Goal: Task Accomplishment & Management: Use online tool/utility

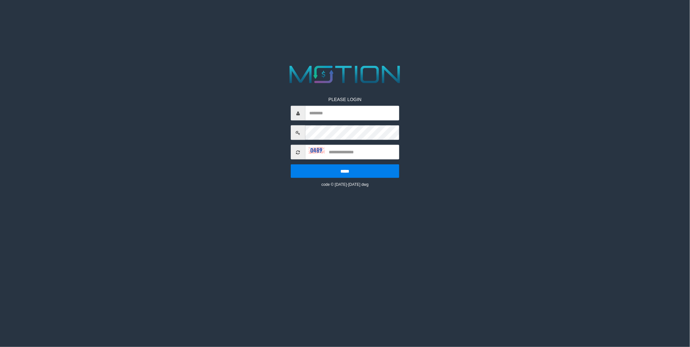
drag, startPoint x: 0, startPoint y: 0, endPoint x: 331, endPoint y: 115, distance: 350.5
click at [331, 115] on input "text" at bounding box center [353, 113] width 94 height 15
type input "********"
click at [320, 141] on div "PLEASE LOGIN ******** ***** code © [DATE]-[DATE] dwg" at bounding box center [345, 136] width 118 height 101
type input "****"
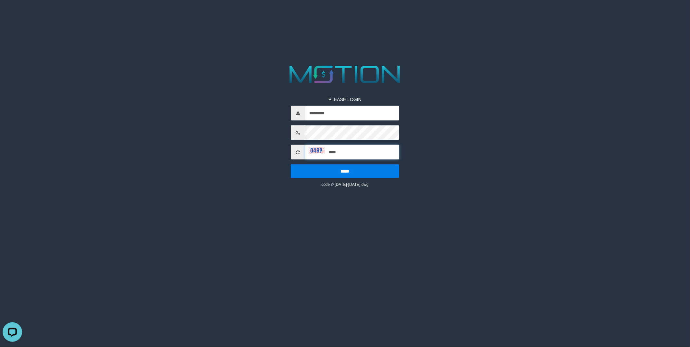
click at [291, 164] on input "*****" at bounding box center [345, 171] width 109 height 14
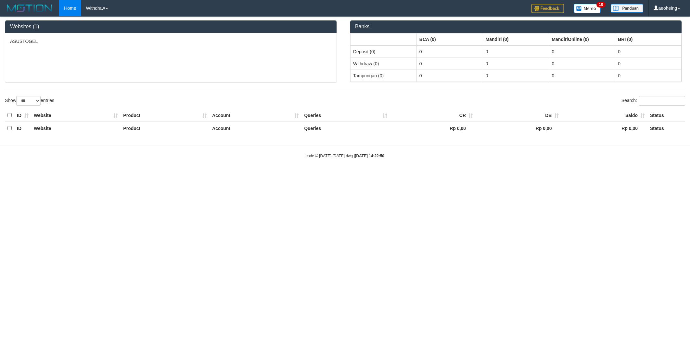
select select "***"
click at [658, 166] on html "Toggle navigation Home Withdraw WD Fetch WD List WD Grab Mutasi WD Report Repor…" at bounding box center [345, 87] width 690 height 175
drag, startPoint x: 599, startPoint y: 202, endPoint x: 564, endPoint y: 202, distance: 34.8
click at [599, 175] on html "Toggle navigation Home Withdraw WD Fetch WD List WD Grab Mutasi WD Report Repor…" at bounding box center [345, 87] width 690 height 175
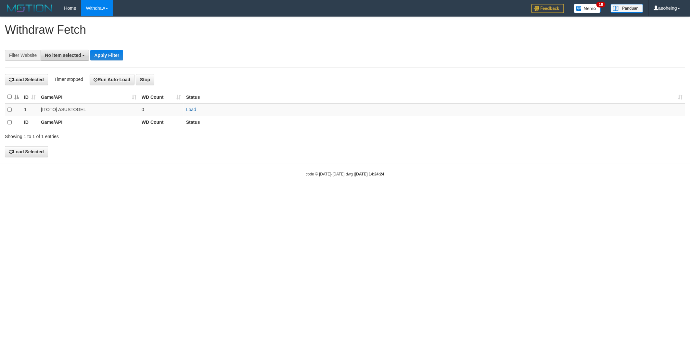
click at [66, 53] on span "No item selected" at bounding box center [63, 55] width 36 height 5
click at [61, 79] on label "SELECT ALL" at bounding box center [63, 79] width 44 height 9
select select "***"
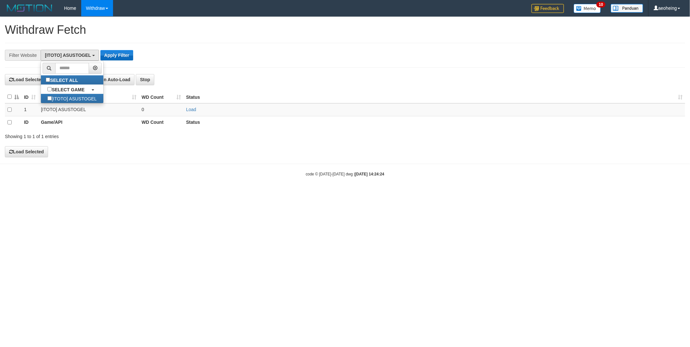
scroll to position [6, 0]
click at [115, 56] on button "Apply Filter" at bounding box center [116, 55] width 33 height 10
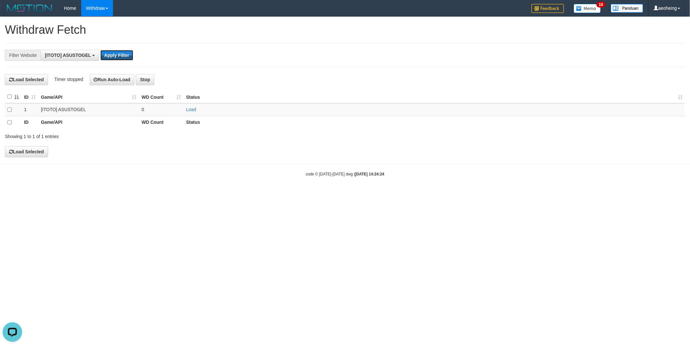
scroll to position [0, 0]
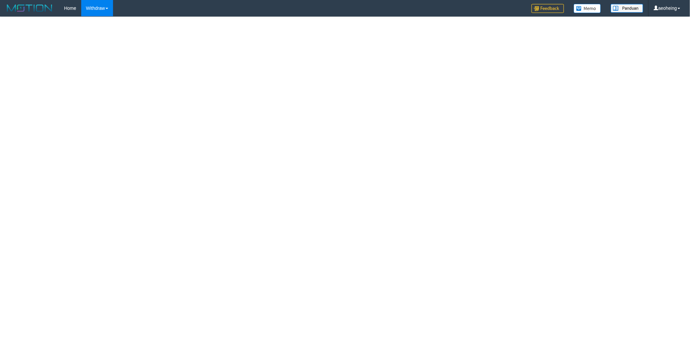
select select
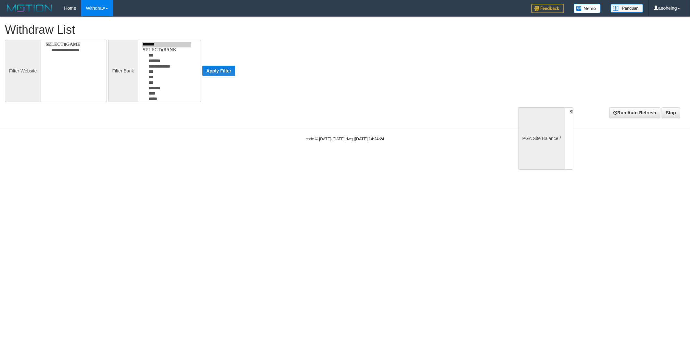
select select
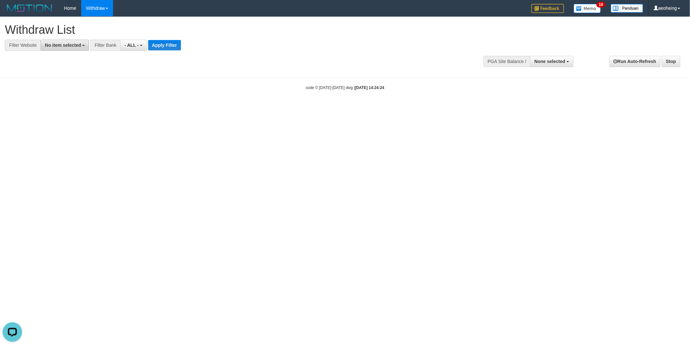
click at [55, 46] on span "No item selected" at bounding box center [63, 45] width 36 height 5
drag, startPoint x: 57, startPoint y: 69, endPoint x: 125, endPoint y: 44, distance: 72.7
click at [59, 67] on label "SELECT ALL" at bounding box center [63, 69] width 44 height 9
select select "***"
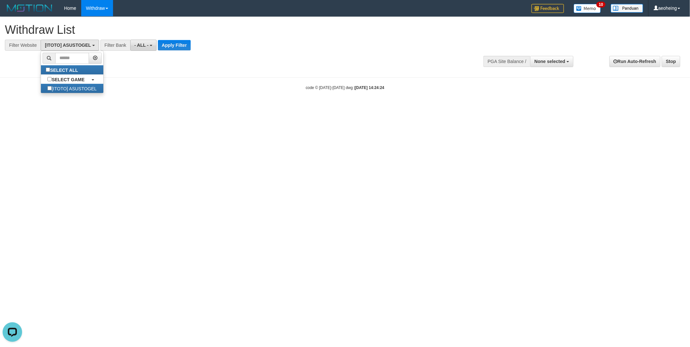
click at [140, 45] on span "- ALL -" at bounding box center [142, 45] width 14 height 5
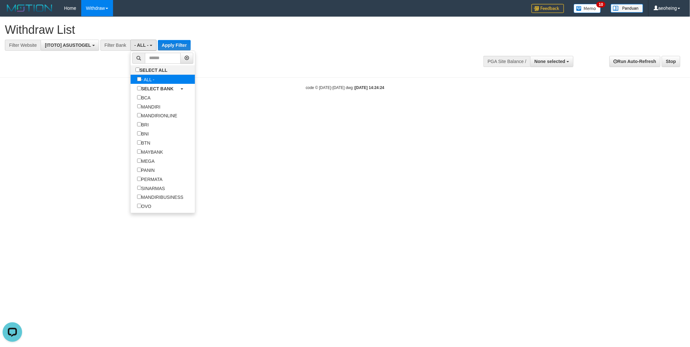
click at [143, 76] on label "- ALL -" at bounding box center [146, 79] width 31 height 9
select select "***"
click at [177, 40] on button "Apply Filter" at bounding box center [174, 45] width 33 height 10
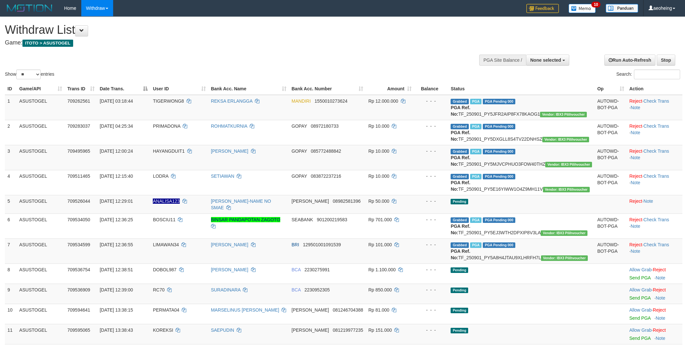
select select
select select "**"
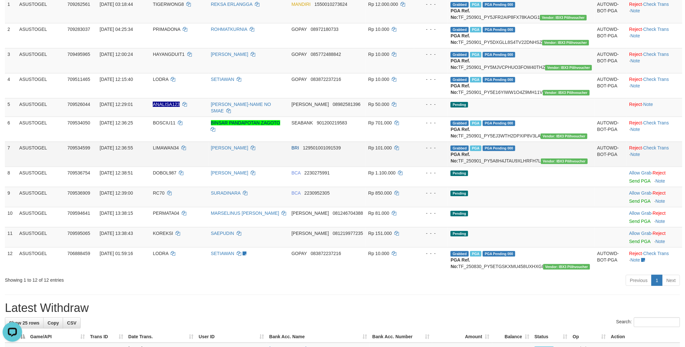
scroll to position [108, 0]
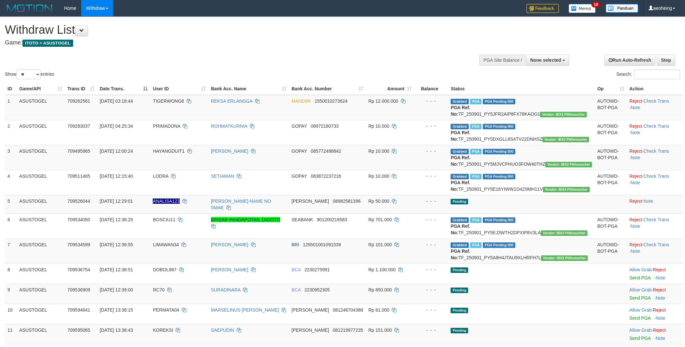
select select
select select "**"
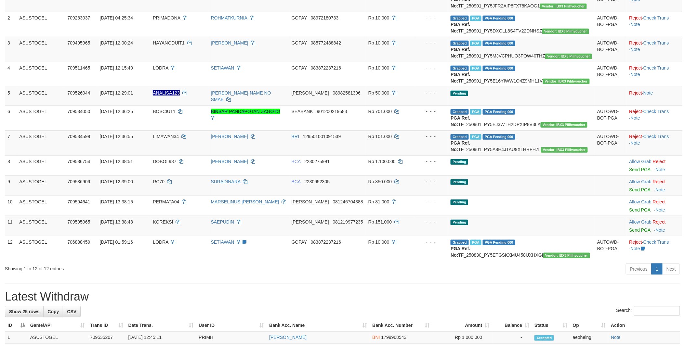
click at [382, 323] on div "**********" at bounding box center [342, 309] width 685 height 800
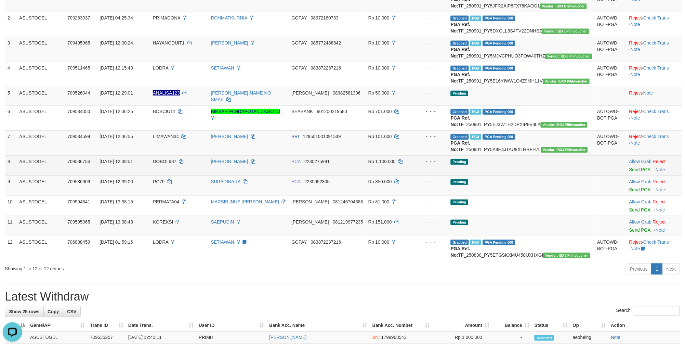
scroll to position [72, 0]
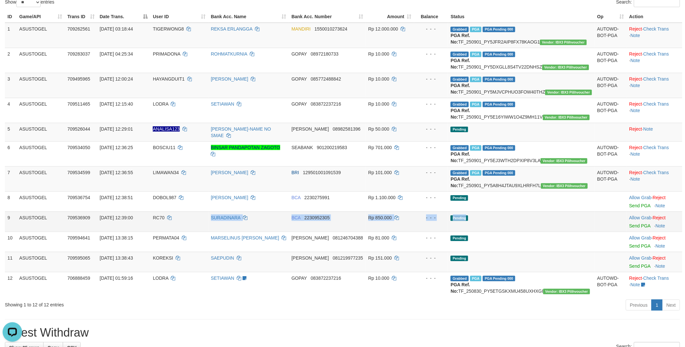
drag, startPoint x: 542, startPoint y: 251, endPoint x: 186, endPoint y: 262, distance: 356.8
click at [186, 232] on tr "9 ASUSTOGEL 709536909 [DATE] 12:39:00 RC70 SURADINARA BCA 2230952305 Rp 850.000…" at bounding box center [343, 222] width 677 height 20
drag, startPoint x: 186, startPoint y: 262, endPoint x: 560, endPoint y: 256, distance: 374.2
click at [560, 232] on tr "9 ASUSTOGEL 709536909 01/09/2025 12:39:00 RC70 SURADINARA BCA 2230952305 Rp 850…" at bounding box center [343, 222] width 677 height 20
click at [570, 232] on td "Pending" at bounding box center [521, 222] width 147 height 20
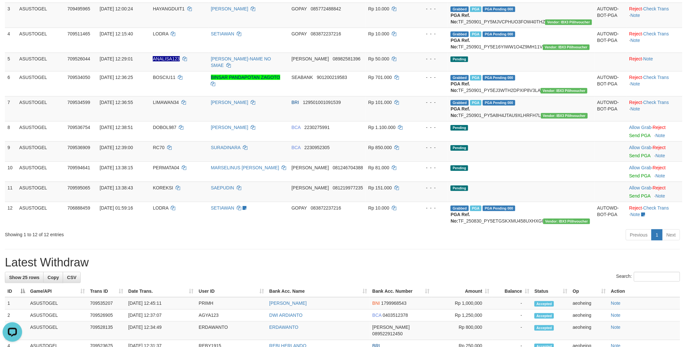
scroll to position [144, 0]
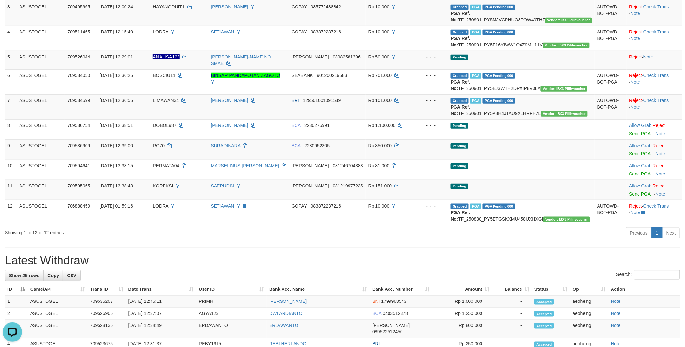
click at [343, 267] on h1 "Latest Withdraw" at bounding box center [342, 260] width 675 height 13
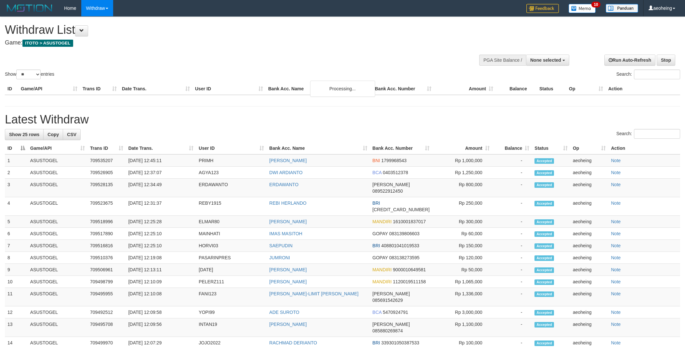
select select
select select "**"
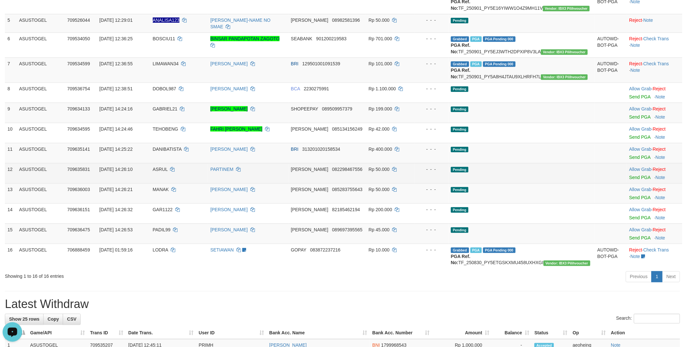
scroll to position [180, 0]
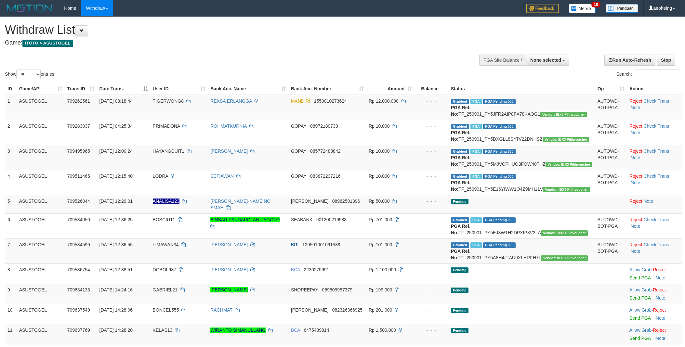
select select
select select "**"
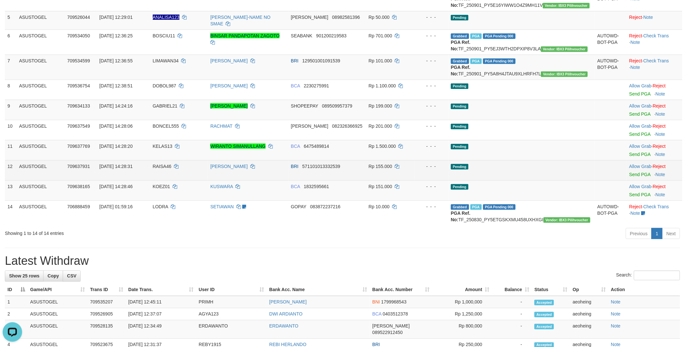
scroll to position [198, 0]
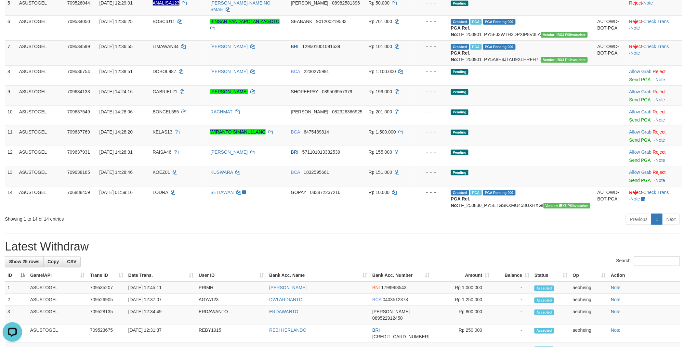
click at [593, 268] on div "**********" at bounding box center [342, 239] width 685 height 840
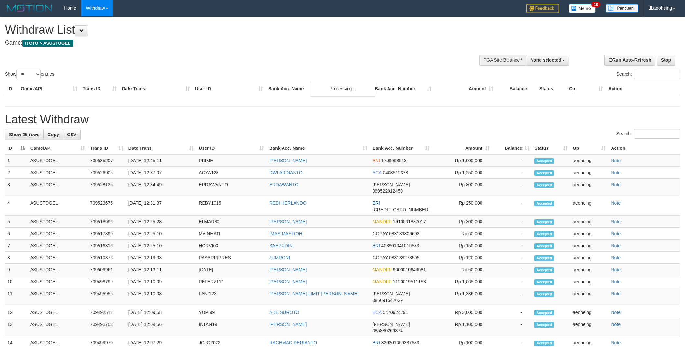
select select
select select "**"
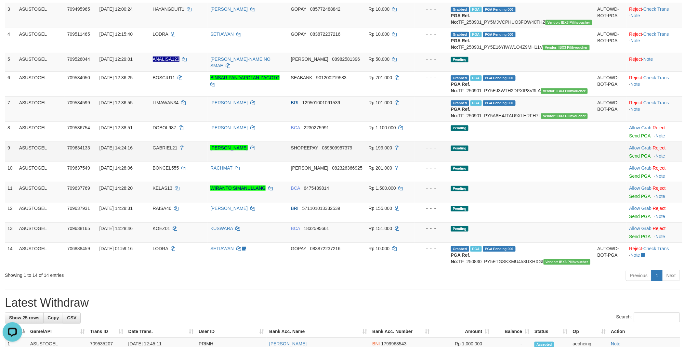
scroll to position [126, 0]
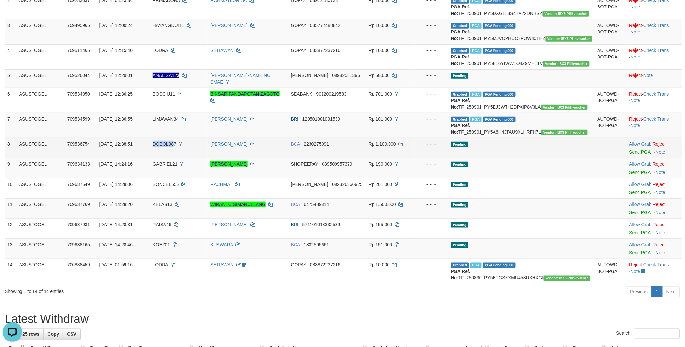
drag, startPoint x: 165, startPoint y: 180, endPoint x: 190, endPoint y: 180, distance: 24.7
click at [190, 158] on td "DOBOL987" at bounding box center [179, 148] width 58 height 20
copy span "DOBOL98"
click at [167, 158] on td "DOBOL987" at bounding box center [179, 148] width 58 height 20
drag, startPoint x: 164, startPoint y: 173, endPoint x: 193, endPoint y: 174, distance: 29.6
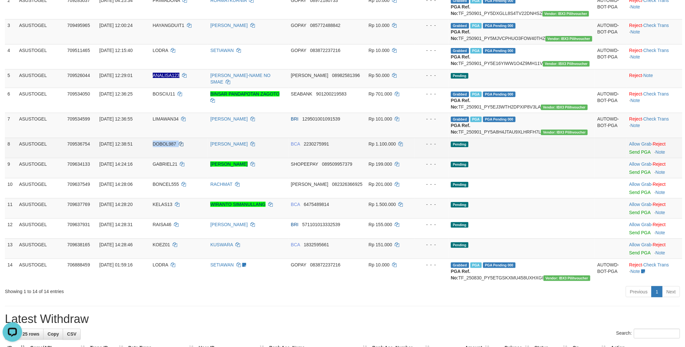
click at [193, 158] on tr "8 ASUSTOGEL 709536754 01/09/2025 12:38:51 DOBOL987 ADAM ASRODI BCA 2230275991 R…" at bounding box center [343, 148] width 677 height 20
copy tr "DOBOL987"
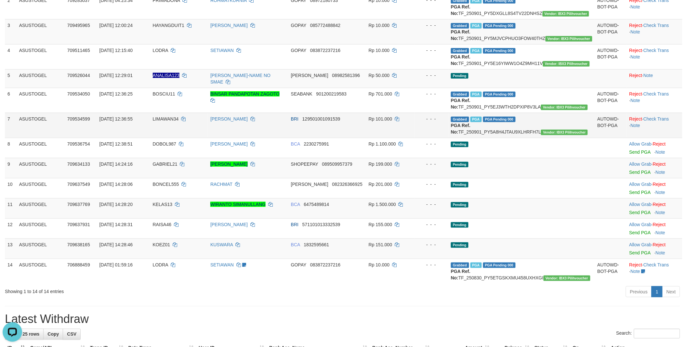
click at [579, 138] on td "Grabbed PGA PGA Pending 000 {"status":"000","data":{"unique_id":"381-709534599-…" at bounding box center [521, 125] width 147 height 25
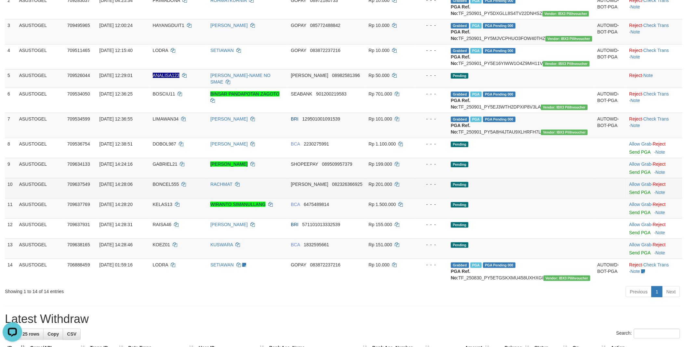
click at [515, 198] on td "Pending" at bounding box center [521, 188] width 147 height 20
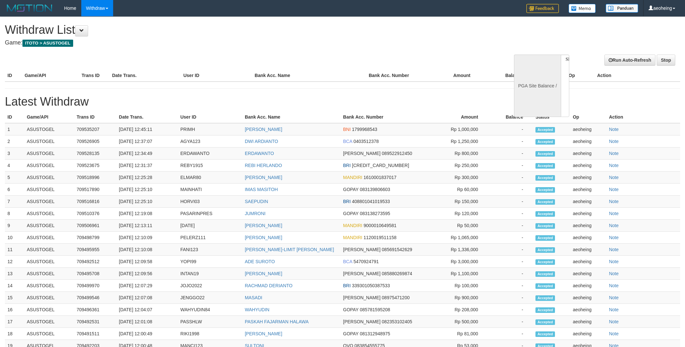
select select
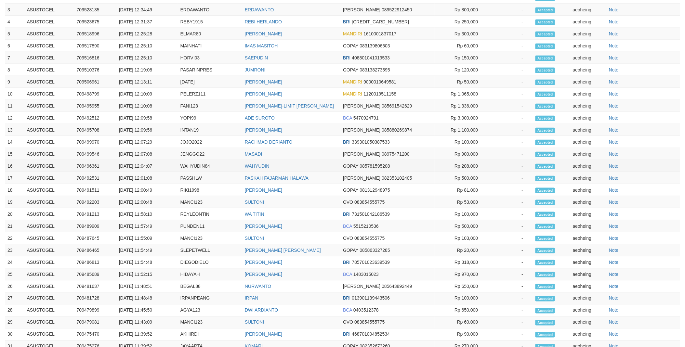
scroll to position [144, 0]
select select "**"
select select
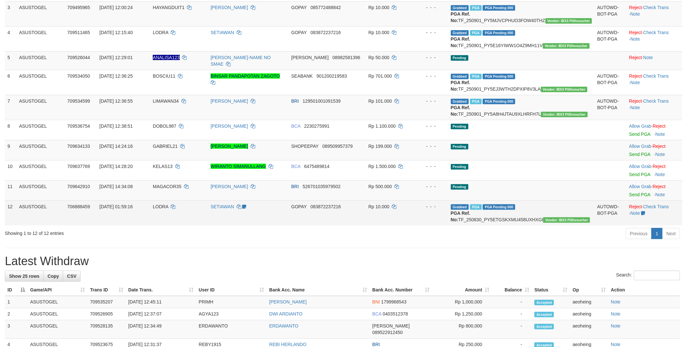
scroll to position [126, 0]
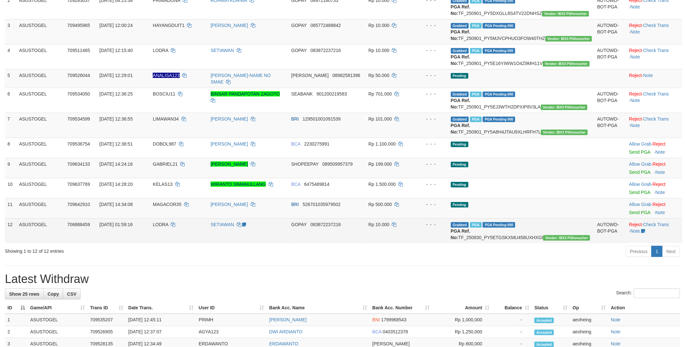
drag, startPoint x: 456, startPoint y: 271, endPoint x: 455, endPoint y: 275, distance: 3.5
click at [448, 243] on td "- - -" at bounding box center [431, 230] width 34 height 25
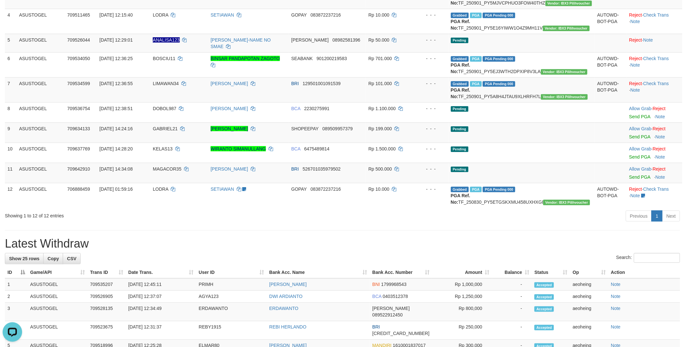
scroll to position [162, 0]
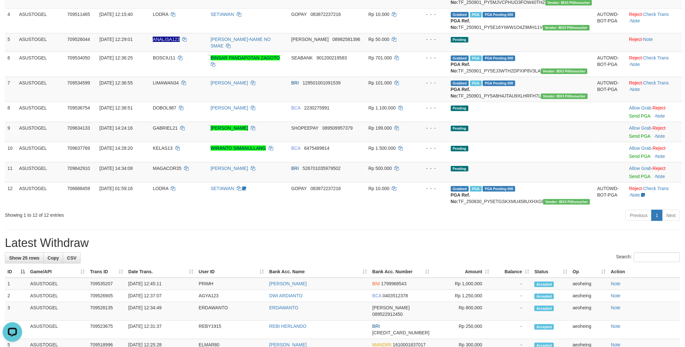
click at [591, 250] on h1 "Latest Withdraw" at bounding box center [342, 243] width 675 height 13
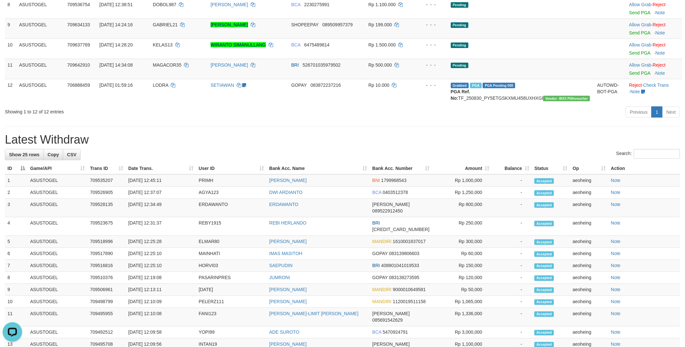
scroll to position [270, 0]
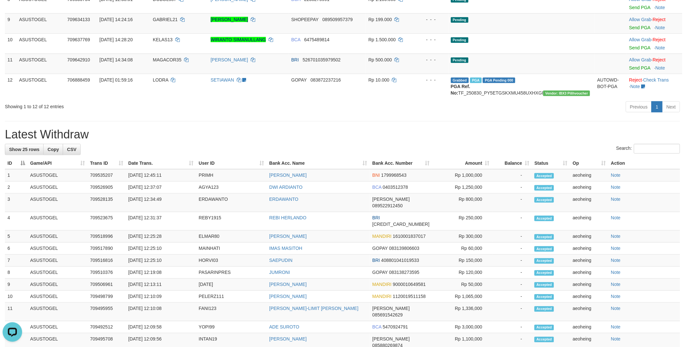
click at [320, 141] on h1 "Latest Withdraw" at bounding box center [342, 134] width 675 height 13
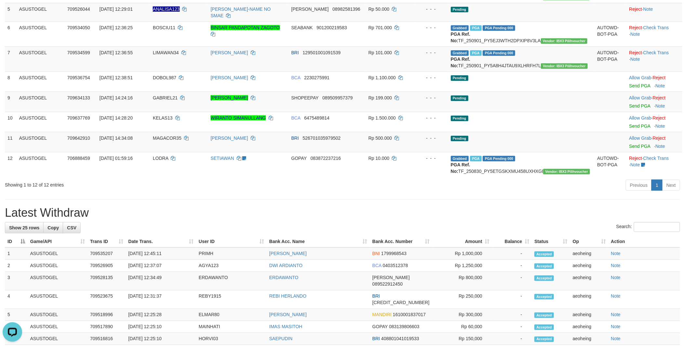
scroll to position [209, 0]
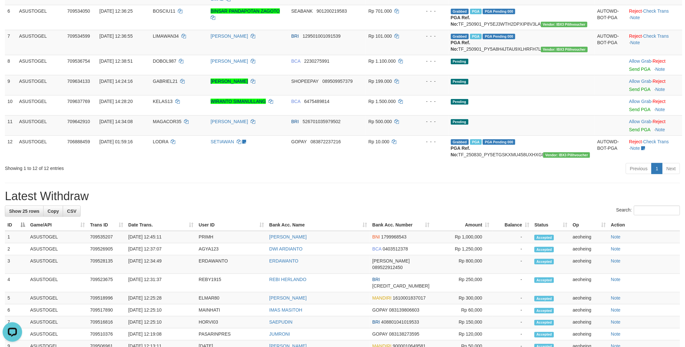
click at [300, 243] on div "**********" at bounding box center [342, 208] width 685 height 800
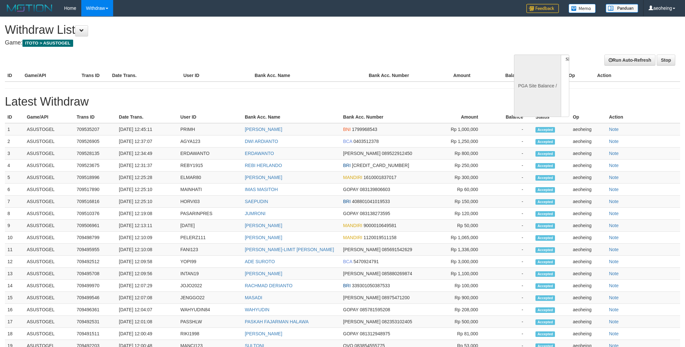
select select
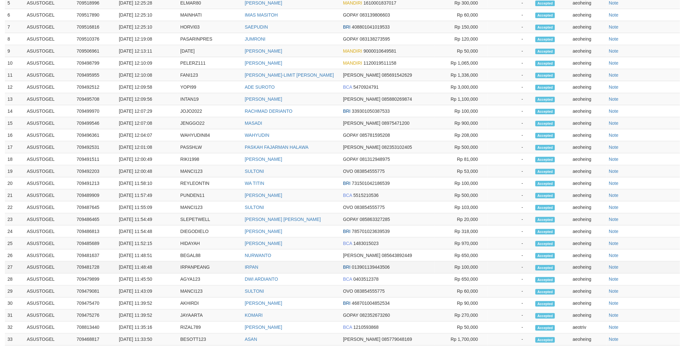
select select "**"
select select
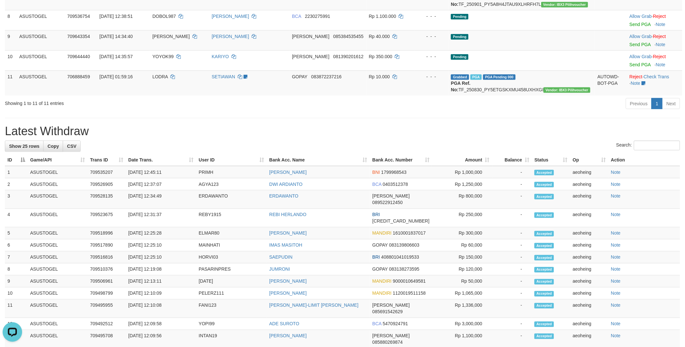
scroll to position [253, 0]
click at [280, 108] on div "Showing 1 to 11 of 11 entries" at bounding box center [143, 102] width 276 height 9
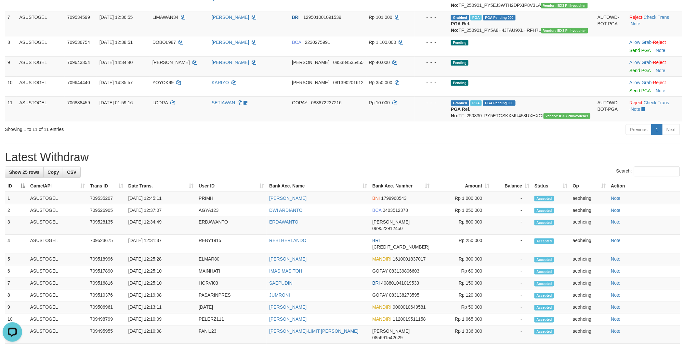
scroll to position [216, 0]
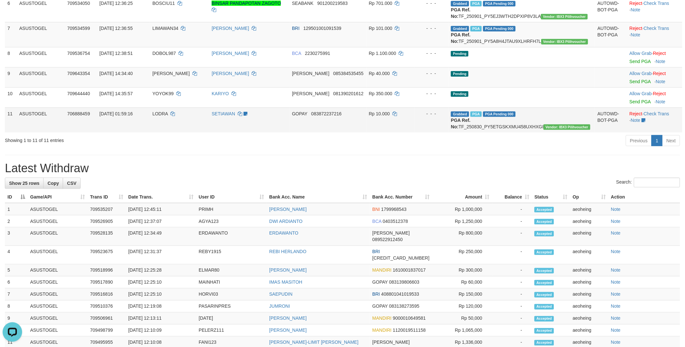
click at [277, 133] on td "[PERSON_NAME] follow up - [PERSON_NAME] [DATE] - 21.40 PROGRESS" at bounding box center [249, 120] width 80 height 25
click at [275, 133] on td "[PERSON_NAME] follow up - [PERSON_NAME] [DATE] - 21.40 PROGRESS" at bounding box center [249, 120] width 80 height 25
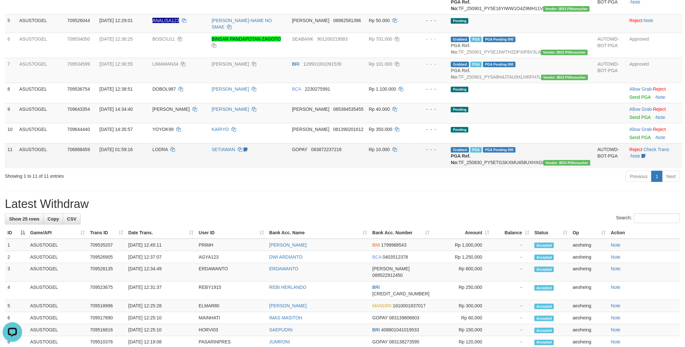
scroll to position [180, 0]
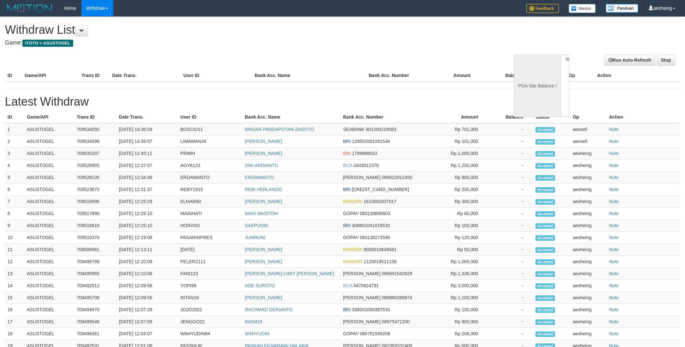
select select
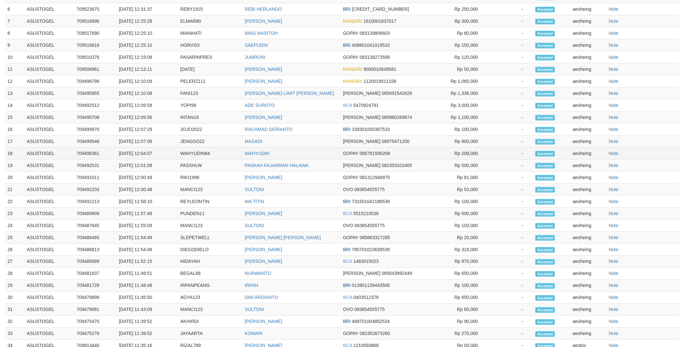
select select "**"
select select
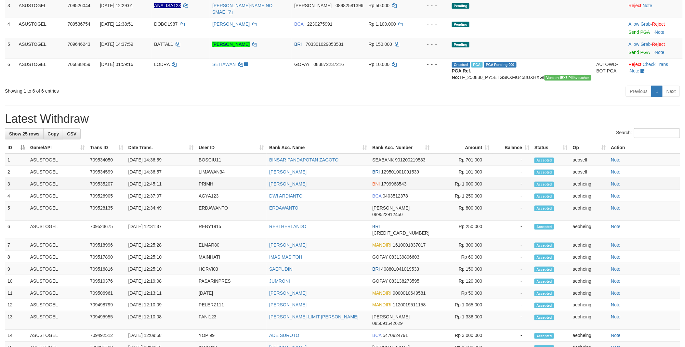
scroll to position [90, 0]
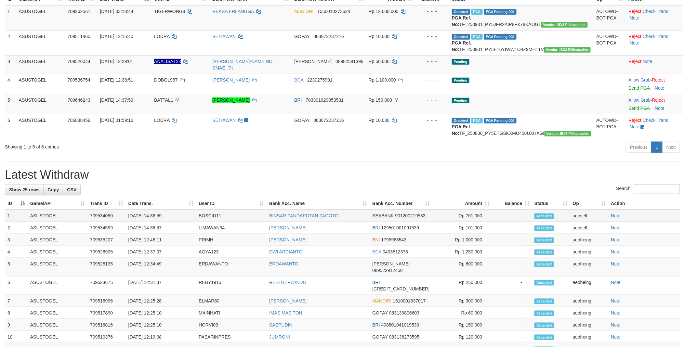
drag, startPoint x: 472, startPoint y: 227, endPoint x: 389, endPoint y: 223, distance: 83.3
click at [389, 222] on tr "1 ASUSTOGEL 709534050 [DATE] 14:36:59 BOSCIU11 BINSAR PANDAPOTAN ZAGOTO SEABANK…" at bounding box center [342, 216] width 675 height 12
click at [418, 181] on h1 "Latest Withdraw" at bounding box center [342, 174] width 675 height 13
drag, startPoint x: 223, startPoint y: 223, endPoint x: 195, endPoint y: 226, distance: 28.4
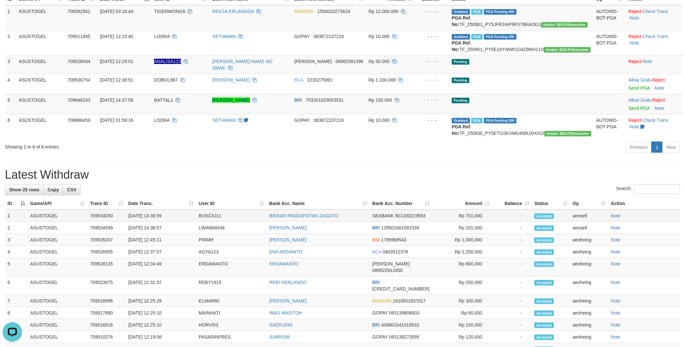
click at [195, 222] on tr "1 ASUSTOGEL 709534050 [DATE] 14:36:59 BOSCIU11 BINSAR PANDAPOTAN ZAGOTO SEABANK…" at bounding box center [342, 216] width 675 height 12
copy tr "BOSCIU11"
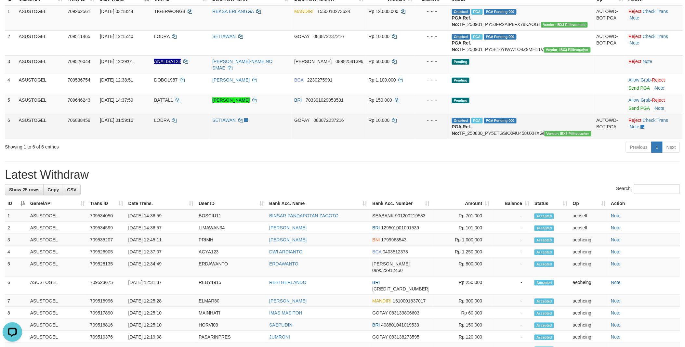
click at [329, 139] on td "GOPAY 083872237216" at bounding box center [329, 126] width 74 height 25
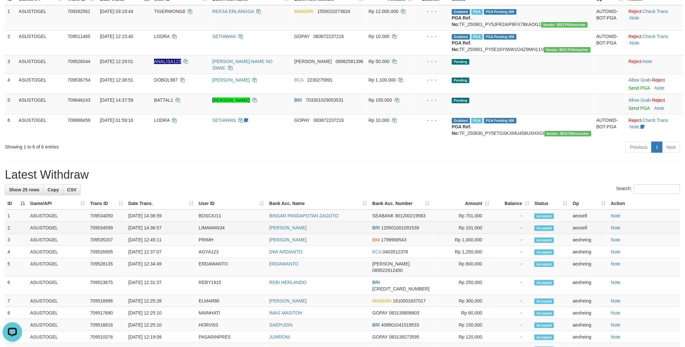
drag, startPoint x: 246, startPoint y: 238, endPoint x: 195, endPoint y: 236, distance: 50.7
click at [195, 234] on tr "2 ASUSTOGEL 709534599 01/09/2025 14:36:57 LIMAWAN34 DANI RAHMANTO BRI 129501001…" at bounding box center [342, 228] width 675 height 12
click at [350, 155] on div "Previous 1 Next" at bounding box center [485, 148] width 390 height 14
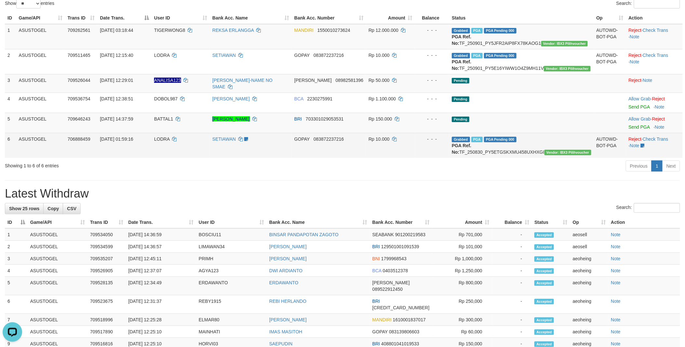
scroll to position [54, 0]
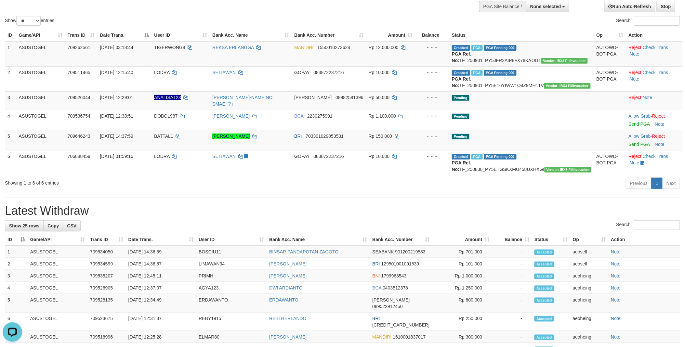
click at [277, 216] on div "**********" at bounding box center [342, 292] width 685 height 659
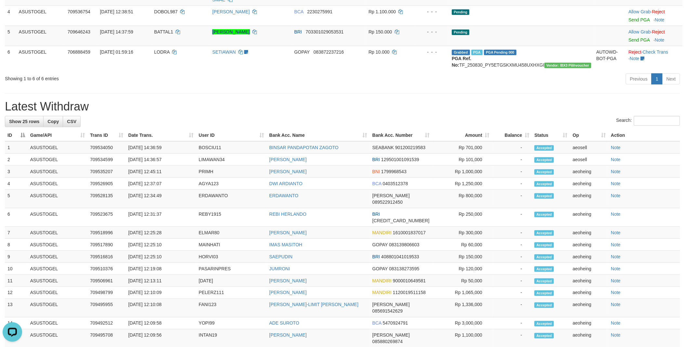
scroll to position [162, 0]
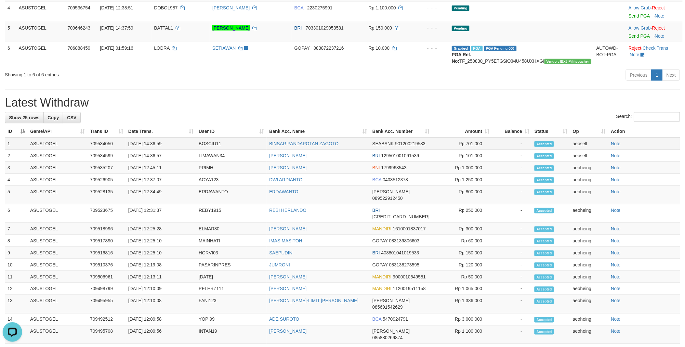
drag, startPoint x: 230, startPoint y: 158, endPoint x: 192, endPoint y: 157, distance: 38.4
click at [192, 150] on tr "1 ASUSTOGEL 709534050 01/09/2025 14:36:59 BOSCIU11 BINSAR PANDAPOTAN ZAGOTO SEA…" at bounding box center [342, 144] width 675 height 12
drag, startPoint x: 192, startPoint y: 157, endPoint x: 172, endPoint y: 168, distance: 22.3
click at [172, 162] on tr "2 ASUSTOGEL 709534599 01/09/2025 14:36:57 LIMAWAN34 DANI RAHMANTO BRI 129501001…" at bounding box center [342, 156] width 675 height 12
copy tr "LIMAWAN34"
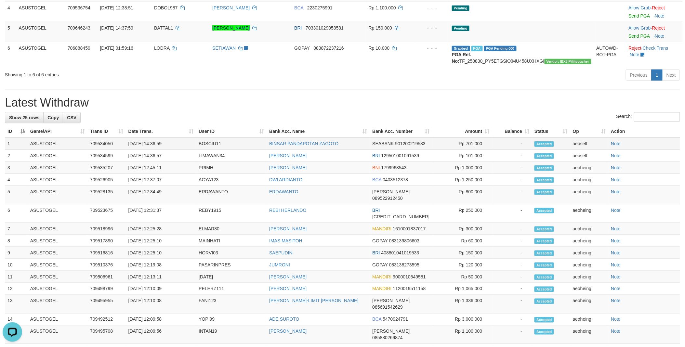
drag, startPoint x: 184, startPoint y: 160, endPoint x: 222, endPoint y: 157, distance: 37.5
click at [222, 150] on tr "1 ASUSTOGEL 709534050 01/09/2025 14:36:59 BOSCIU11 BINSAR PANDAPOTAN ZAGOTO SEA…" at bounding box center [342, 144] width 675 height 12
copy tr "BOSCIU11"
click at [358, 109] on h1 "Latest Withdraw" at bounding box center [342, 102] width 675 height 13
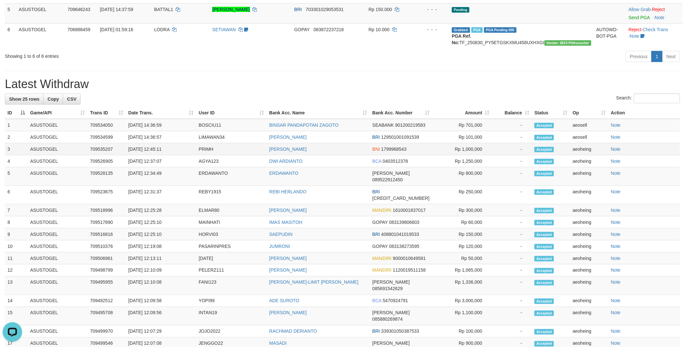
drag, startPoint x: 196, startPoint y: 163, endPoint x: 190, endPoint y: 163, distance: 6.8
click at [190, 155] on tr "3 ASUSTOGEL 709535207 01/09/2025 12:45:11 PRIMH HIRONIMUS SUMARDI BNI 179996854…" at bounding box center [342, 149] width 675 height 12
drag, startPoint x: 190, startPoint y: 163, endPoint x: 199, endPoint y: 161, distance: 9.2
click at [199, 155] on td "PRIMH" at bounding box center [231, 149] width 71 height 12
copy td "PRIMH"
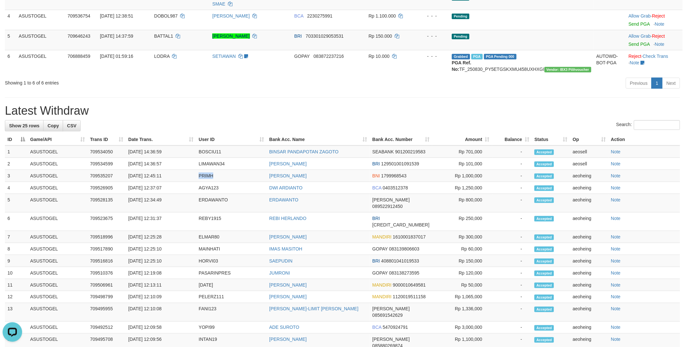
scroll to position [108, 0]
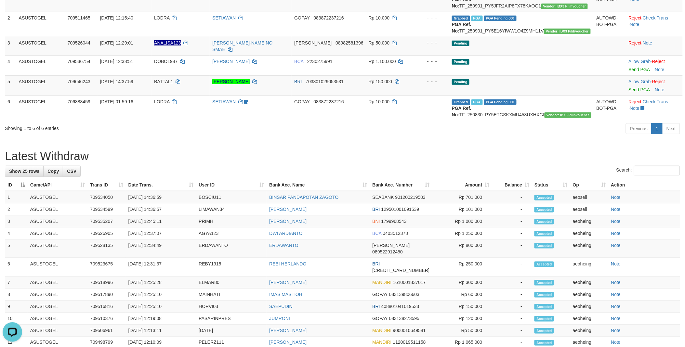
click at [303, 163] on h1 "Latest Withdraw" at bounding box center [342, 156] width 675 height 13
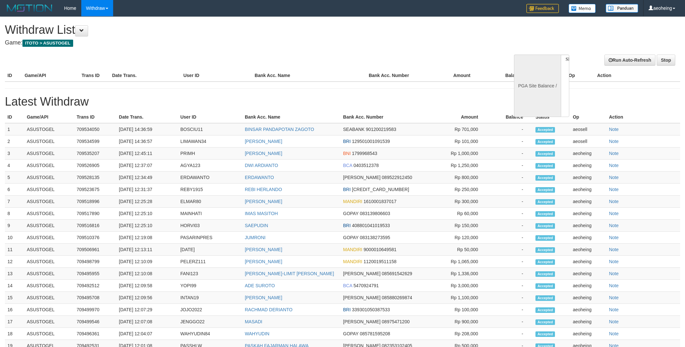
select select
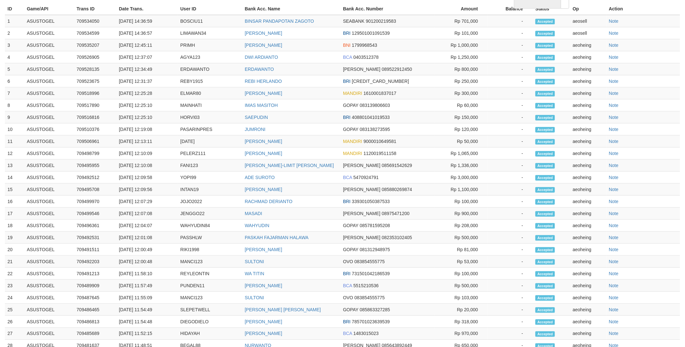
select select "**"
select select
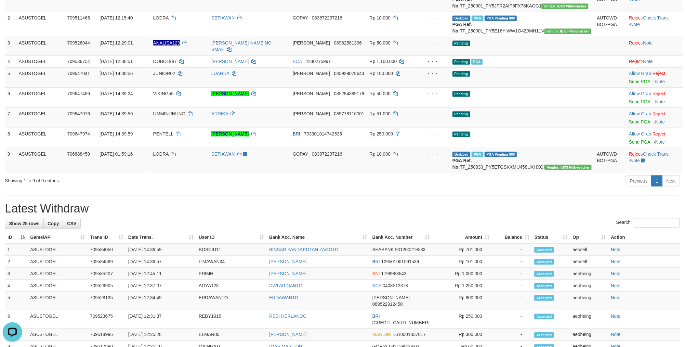
scroll to position [0, 0]
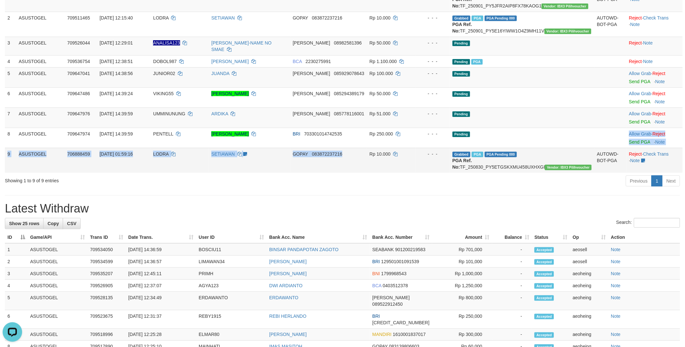
drag, startPoint x: 511, startPoint y: 140, endPoint x: 376, endPoint y: 160, distance: 137.0
click at [376, 160] on tbody "1 ASUSTOGEL 709262561 01/09/2025 03:18:44 TIGERWONG8 REKSA ERLANGGA MANDIRI 155…" at bounding box center [344, 80] width 678 height 186
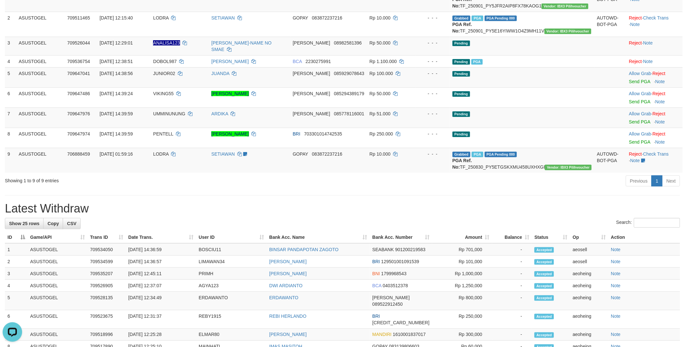
drag, startPoint x: 376, startPoint y: 160, endPoint x: 309, endPoint y: 189, distance: 73.2
click at [309, 189] on div "Previous 1 Next" at bounding box center [485, 182] width 390 height 14
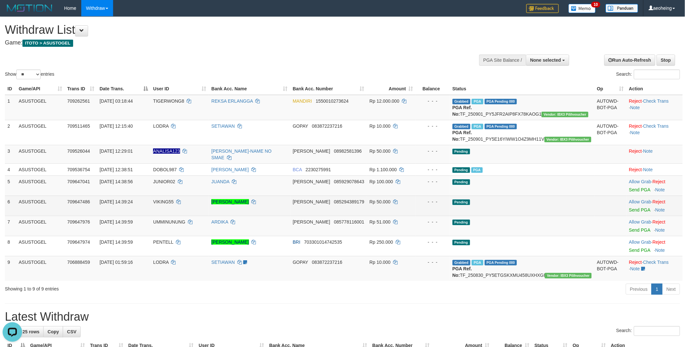
click at [600, 216] on td at bounding box center [610, 206] width 32 height 20
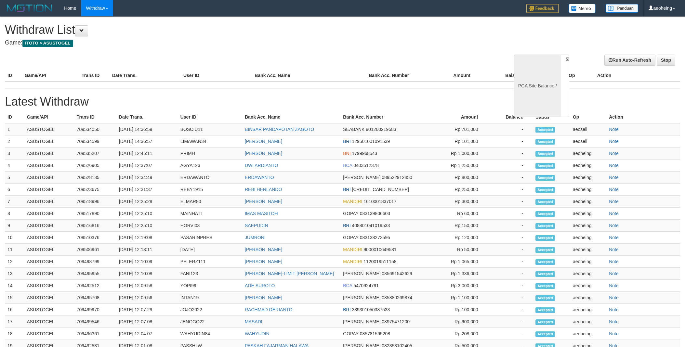
select select
select select "**"
select select
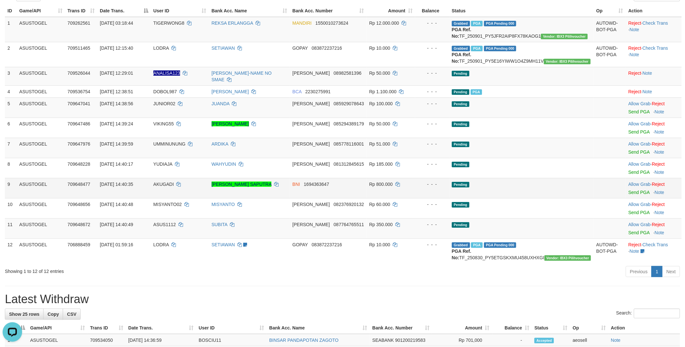
scroll to position [72, 0]
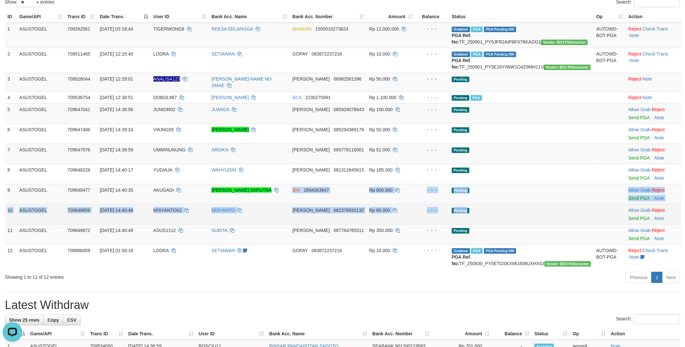
drag, startPoint x: 311, startPoint y: 197, endPoint x: 546, endPoint y: 220, distance: 236.5
click at [546, 220] on tbody "1 ASUSTOGEL 709262561 01/09/2025 03:18:44 TIGERWONG8 REKSA ERLANGGA MANDIRI 155…" at bounding box center [343, 146] width 677 height 247
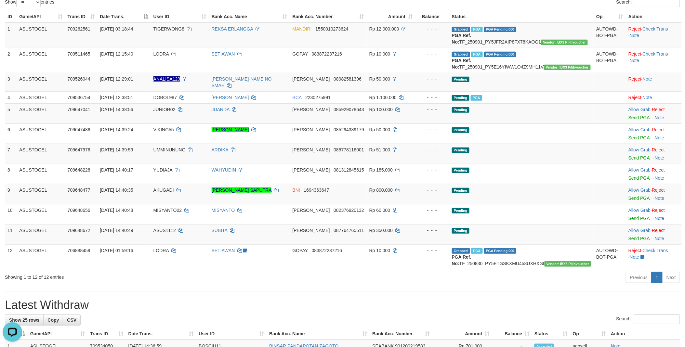
click at [336, 304] on div "**********" at bounding box center [342, 331] width 685 height 772
click at [332, 306] on div "**********" at bounding box center [342, 331] width 685 height 772
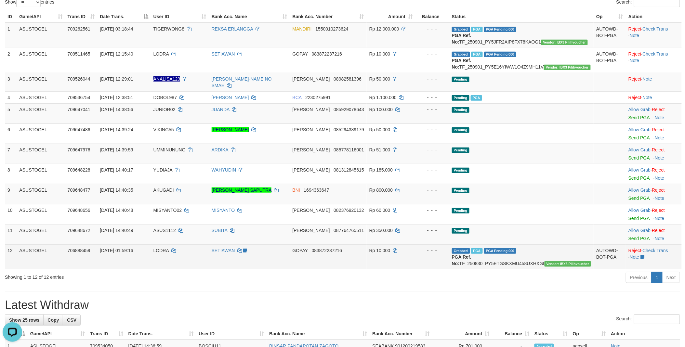
click at [322, 269] on td "GOPAY 083872237216" at bounding box center [328, 256] width 77 height 25
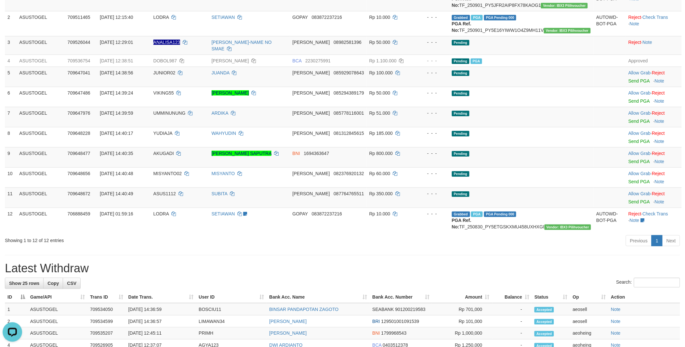
scroll to position [144, 0]
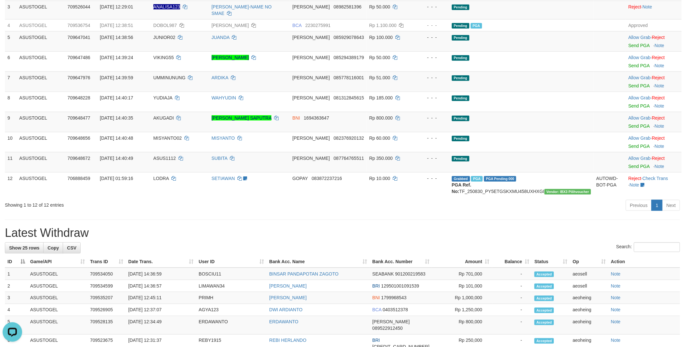
click at [396, 235] on div "**********" at bounding box center [342, 259] width 685 height 772
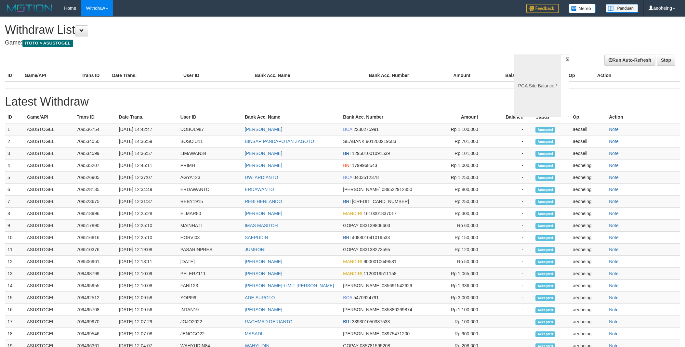
select select
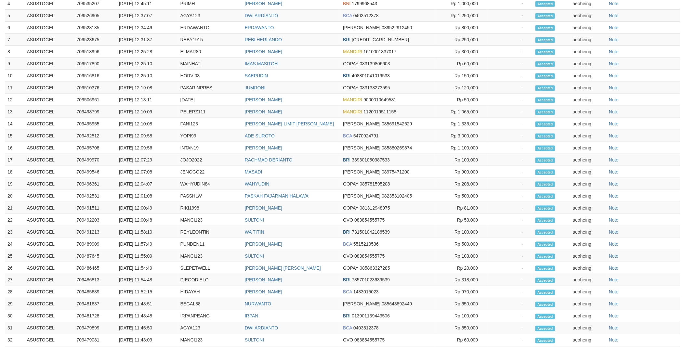
select select "**"
select select
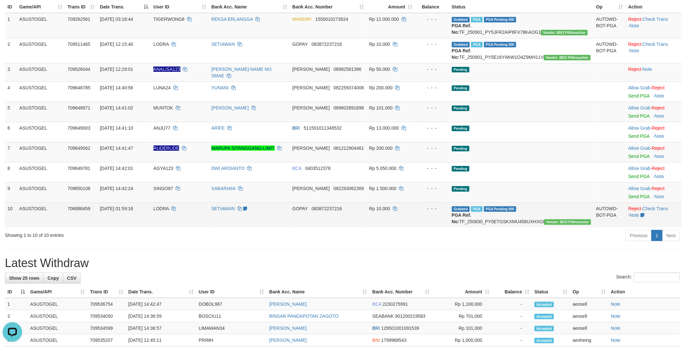
scroll to position [72, 0]
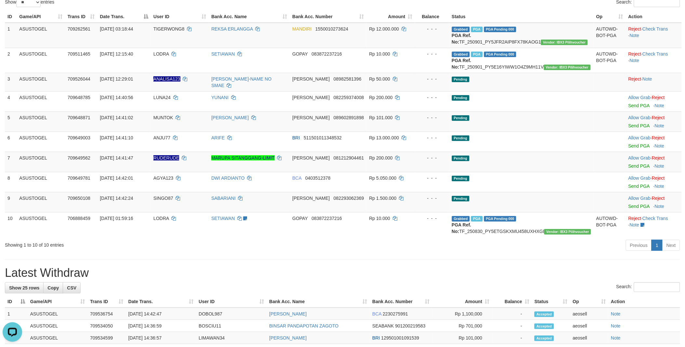
click at [412, 253] on div "Previous 1 Next" at bounding box center [485, 246] width 390 height 14
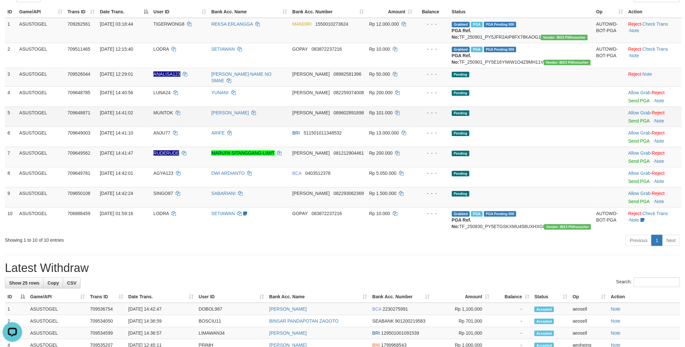
scroll to position [36, 0]
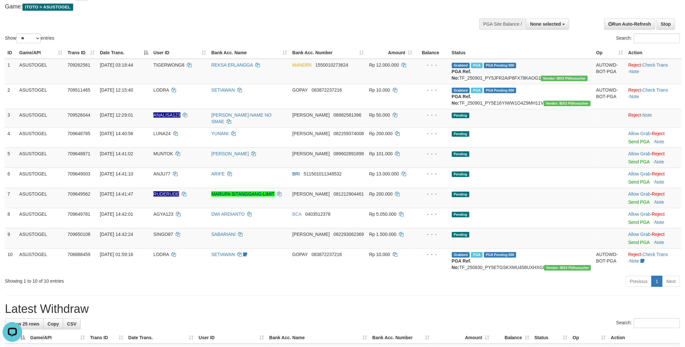
click at [385, 316] on h1 "Latest Withdraw" at bounding box center [342, 309] width 675 height 13
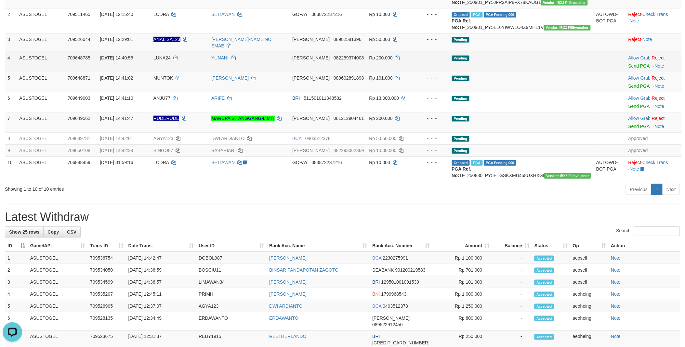
scroll to position [0, 0]
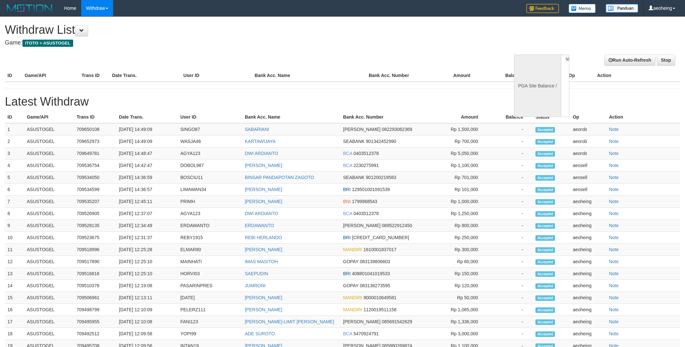
select select
select select "**"
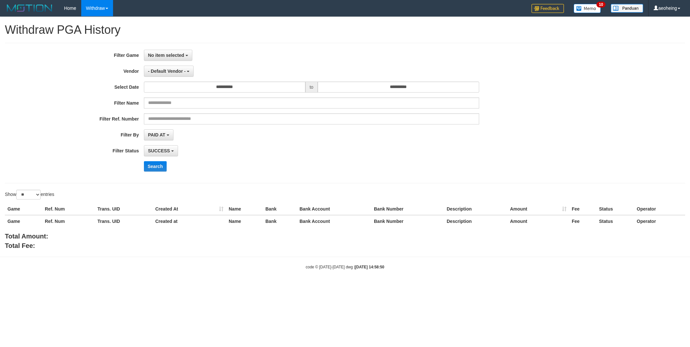
select select
select select "**"
click at [177, 54] on span "No item selected" at bounding box center [166, 55] width 36 height 5
click at [166, 88] on label "[ITOTO] ASUSTOGEL" at bounding box center [185, 89] width 83 height 10
select select "***"
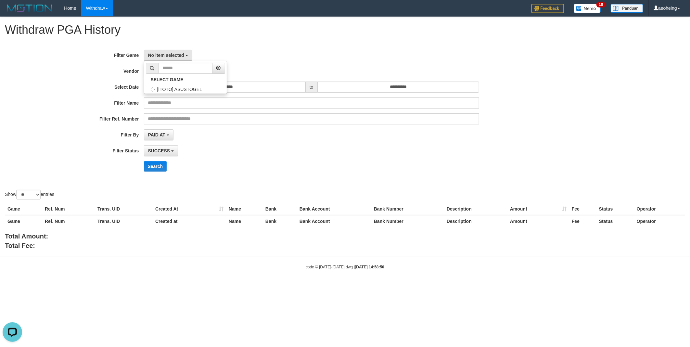
scroll to position [6, 0]
drag, startPoint x: 108, startPoint y: 107, endPoint x: 143, endPoint y: 147, distance: 52.5
click at [108, 107] on div "Filter Name" at bounding box center [287, 103] width 575 height 11
click at [151, 154] on button "SUCCESS" at bounding box center [161, 150] width 34 height 11
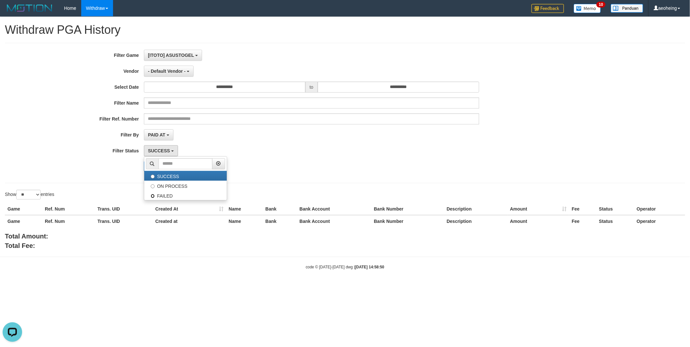
click at [286, 145] on div "SUCCESS SUCCESS ON PROCESS FAILED" at bounding box center [312, 150] width 336 height 11
click at [291, 142] on div "**********" at bounding box center [287, 113] width 575 height 127
click at [158, 164] on button "Search" at bounding box center [155, 166] width 23 height 10
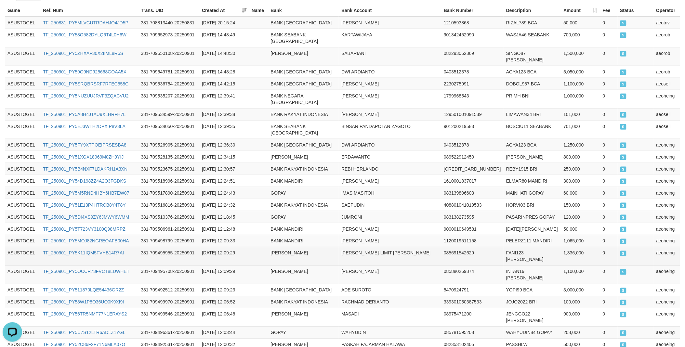
scroll to position [216, 0]
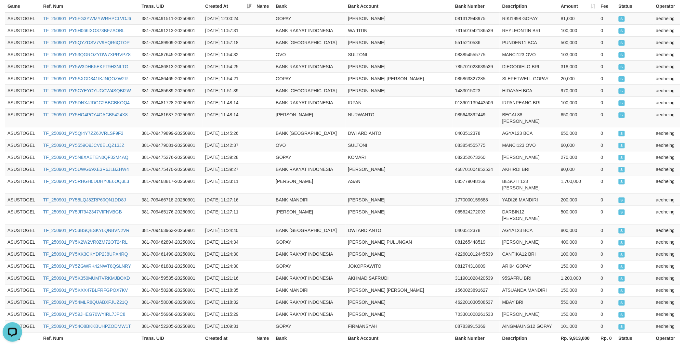
scroll to position [252, 0]
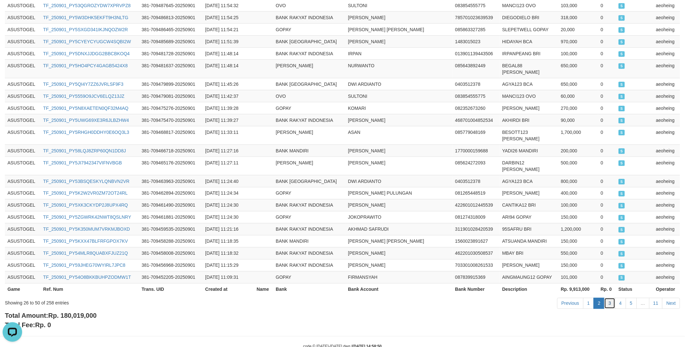
click at [612, 298] on link "3" at bounding box center [609, 303] width 11 height 11
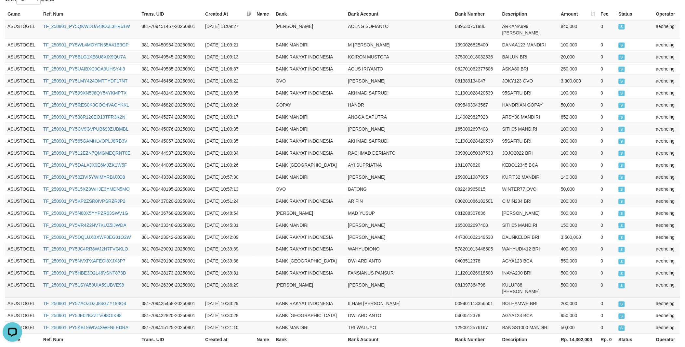
scroll to position [216, 0]
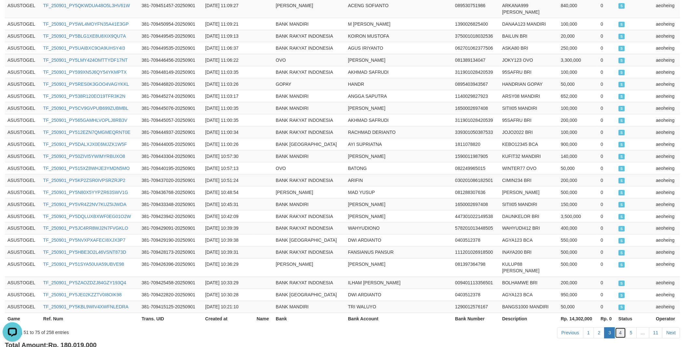
click at [620, 328] on link "4" at bounding box center [620, 333] width 11 height 11
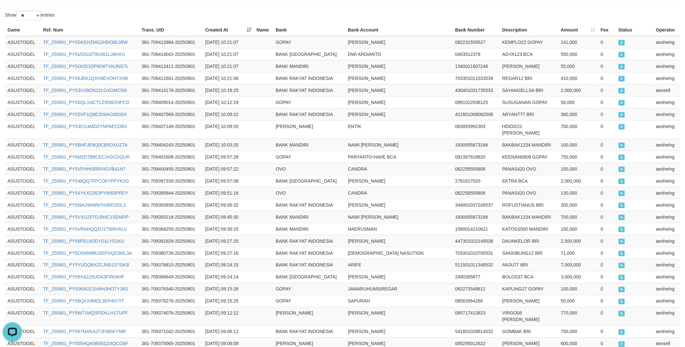
scroll to position [144, 0]
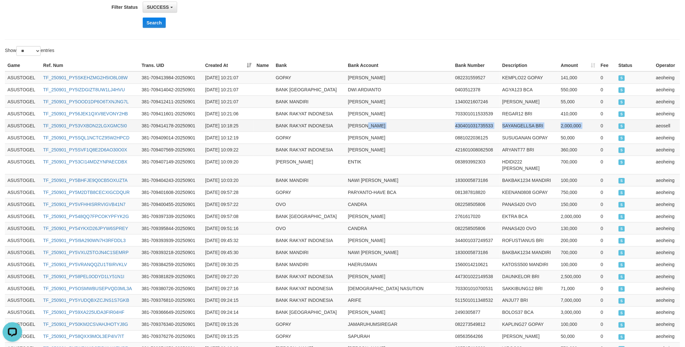
drag, startPoint x: 391, startPoint y: 126, endPoint x: 602, endPoint y: 127, distance: 211.0
click at [602, 127] on tr "ASUSTOGEL TF_250901_PY53VXBDN22LGXGMC5I0 381-709414178-20250901 [DATE] 10:18:25…" at bounding box center [342, 126] width 675 height 12
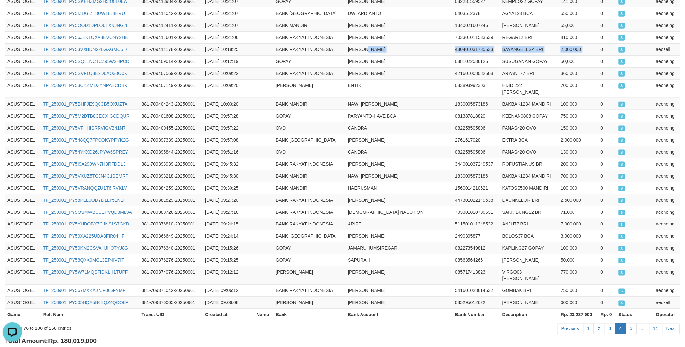
scroll to position [252, 0]
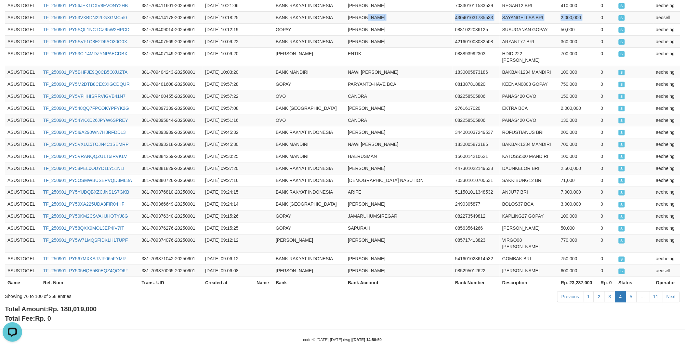
drag, startPoint x: 498, startPoint y: 213, endPoint x: 546, endPoint y: 363, distance: 157.2
click at [546, 347] on html "Toggle navigation Home Withdraw WD Fetch WD List WD Grab Mutasi WD Report Repor…" at bounding box center [342, 53] width 685 height 611
click at [579, 292] on link "Previous" at bounding box center [570, 297] width 26 height 11
click at [537, 305] on div "Total Amount: Rp. 180,019,000 Total Fee: Rp. 0" at bounding box center [342, 314] width 675 height 19
drag, startPoint x: 538, startPoint y: 294, endPoint x: 511, endPoint y: 287, distance: 27.4
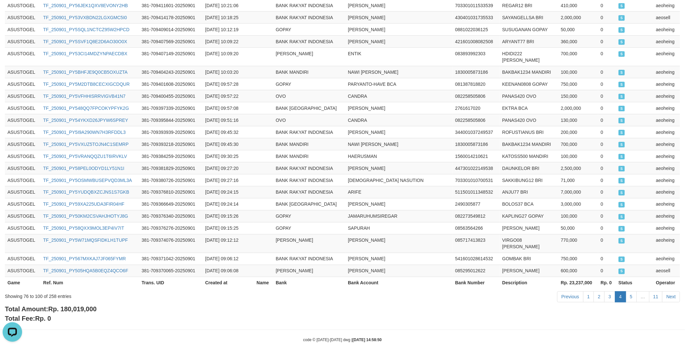
click at [511, 287] on div "**********" at bounding box center [342, 44] width 685 height 558
